Goal: Information Seeking & Learning: Check status

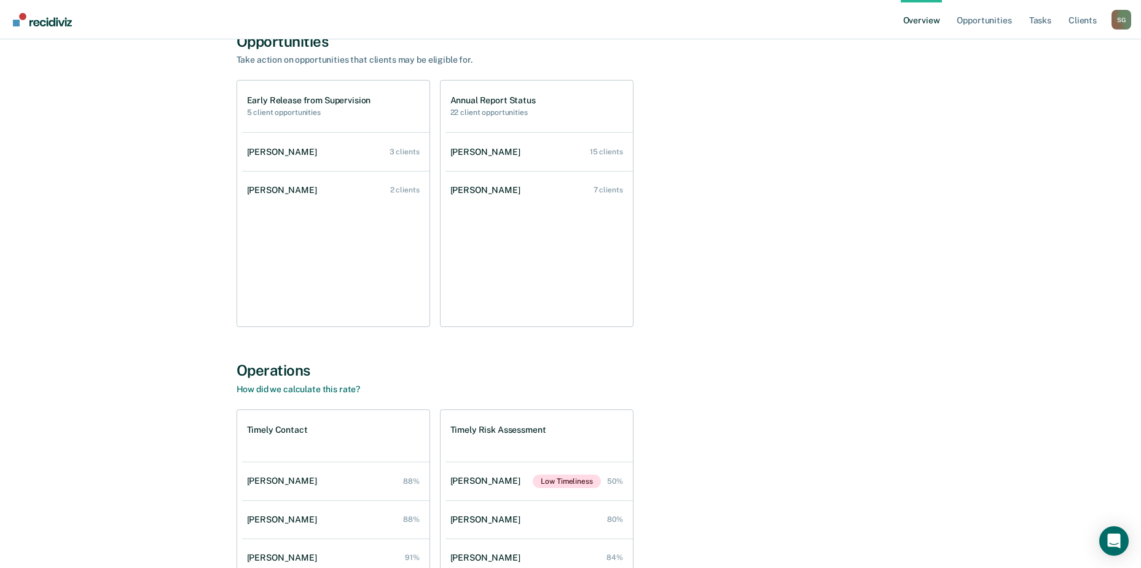
scroll to position [184, 0]
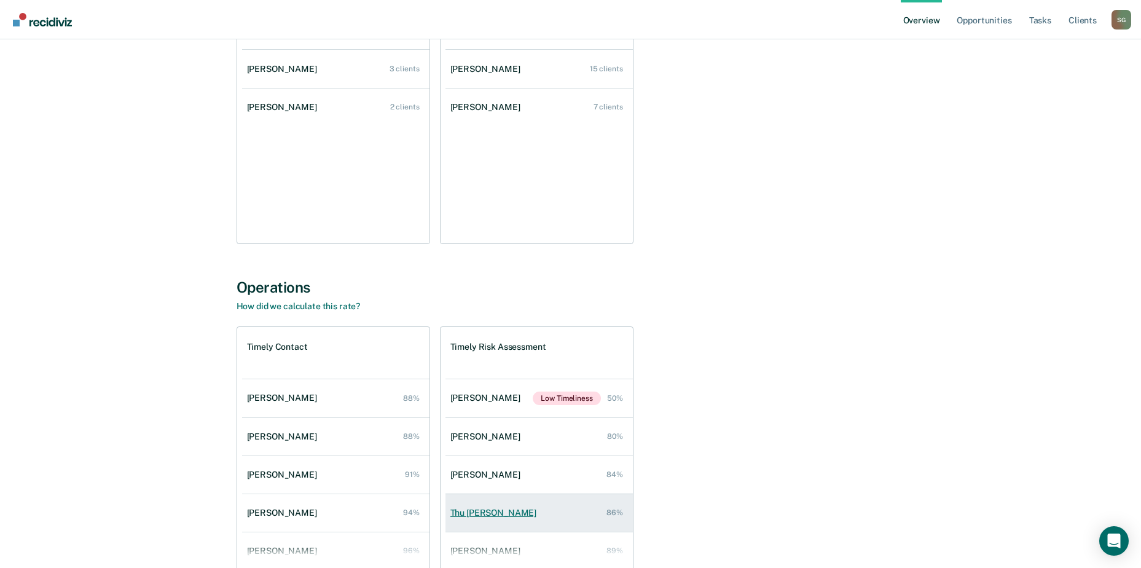
click at [484, 521] on link "Thu Pham 86%" at bounding box center [539, 512] width 187 height 35
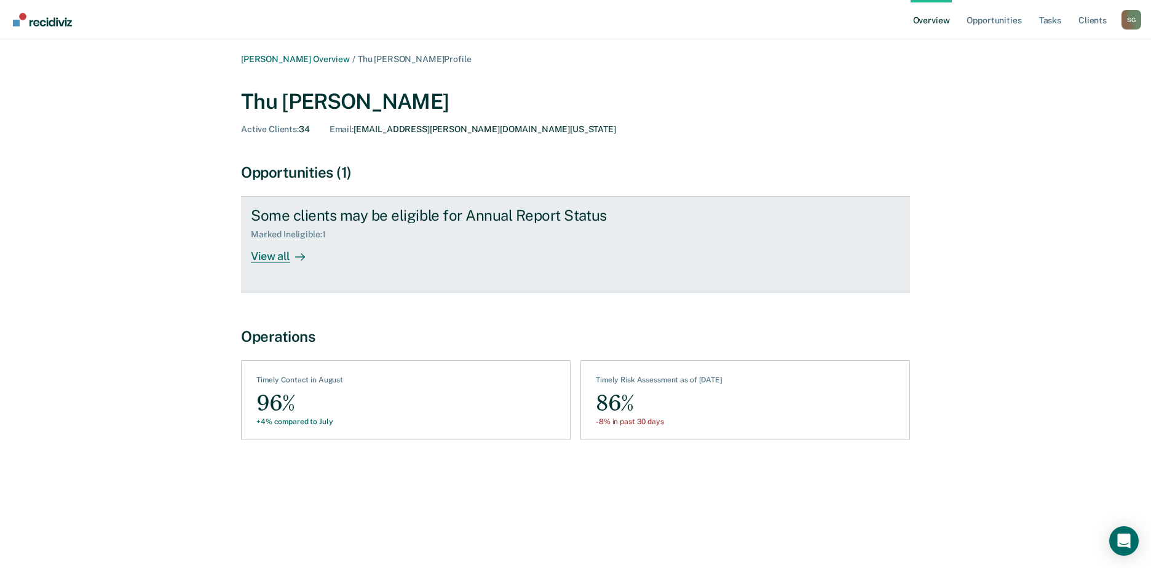
click at [261, 258] on div "View all" at bounding box center [285, 252] width 69 height 24
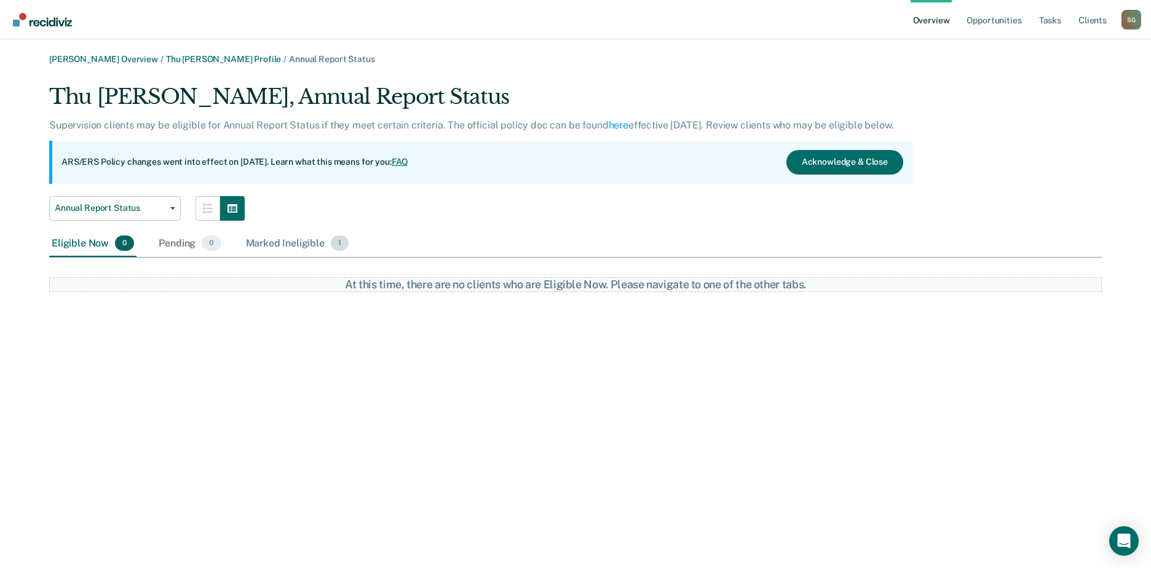
click at [285, 247] on div "Marked Ineligible 1" at bounding box center [297, 243] width 108 height 27
